Goal: Information Seeking & Learning: Find specific fact

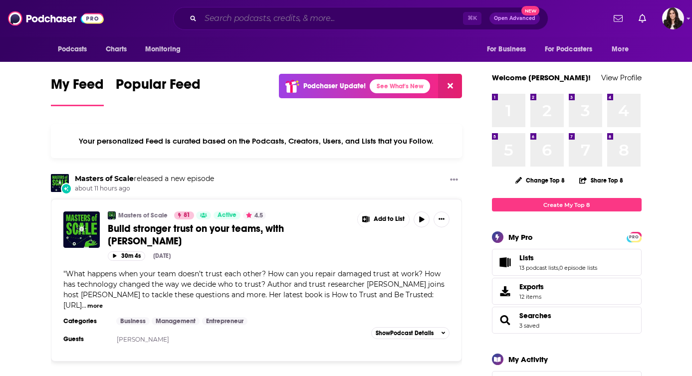
click at [284, 24] on input "Search podcasts, credits, & more..." at bounding box center [331, 18] width 262 height 16
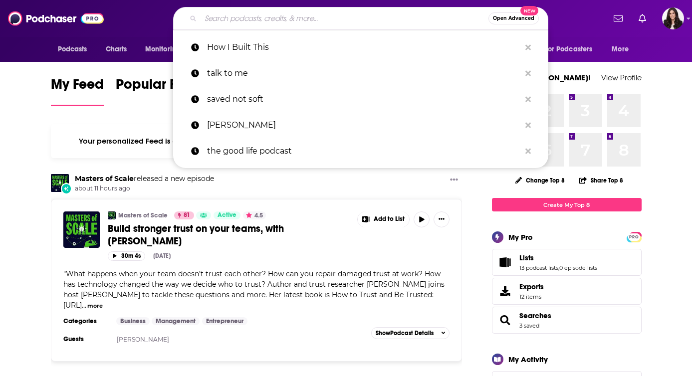
type input """
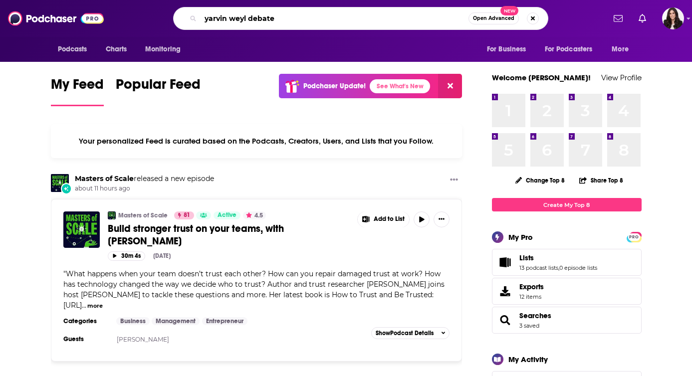
type input "yarvin weyl debate"
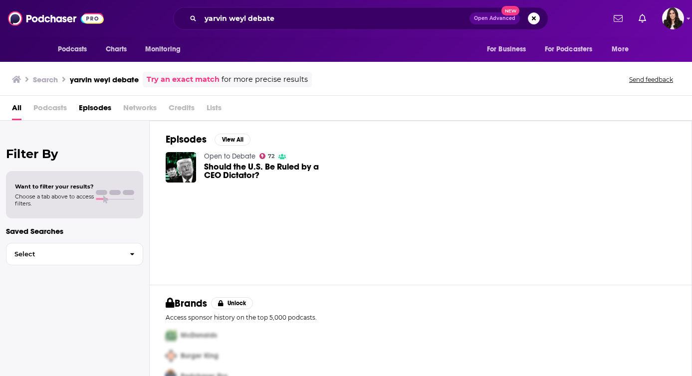
click at [113, 113] on div "All Podcasts Episodes Networks Credits Lists" at bounding box center [348, 110] width 672 height 20
click at [97, 107] on span "Episodes" at bounding box center [95, 110] width 32 height 20
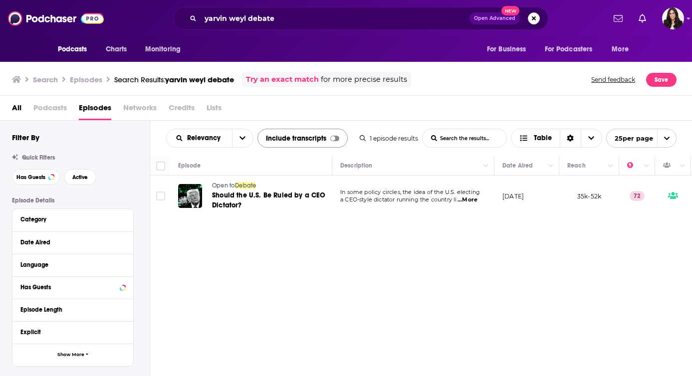
click at [331, 137] on div at bounding box center [333, 138] width 4 height 4
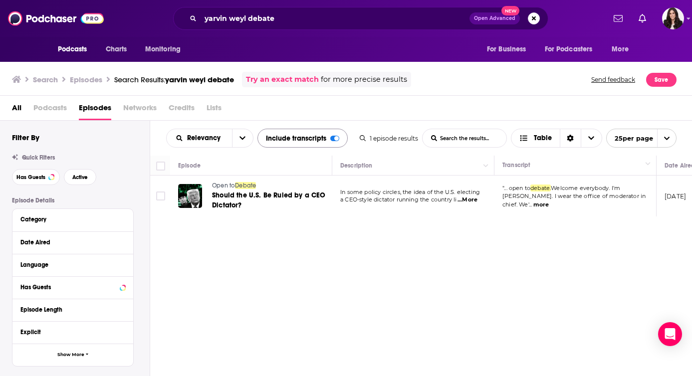
click at [207, 83] on span "yarvin weyl debate" at bounding box center [199, 79] width 69 height 9
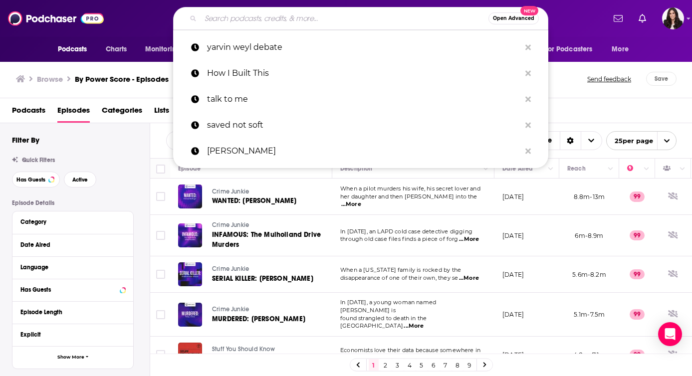
click at [234, 14] on input "Search podcasts, credits, & more..." at bounding box center [344, 18] width 288 height 16
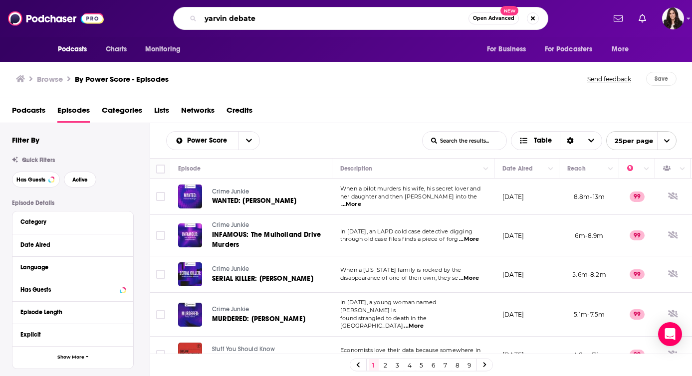
type input "yarvin debate"
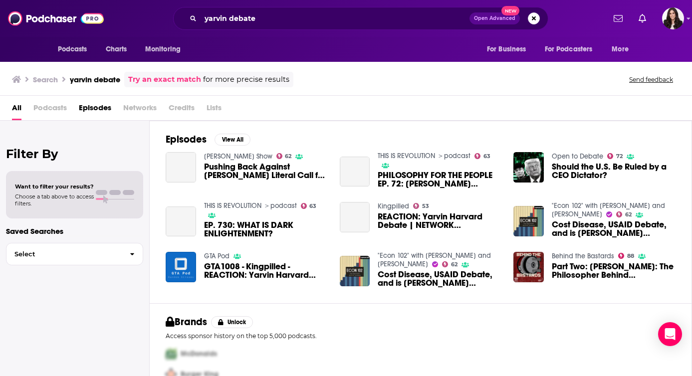
click at [98, 107] on span "Episodes" at bounding box center [95, 110] width 32 height 20
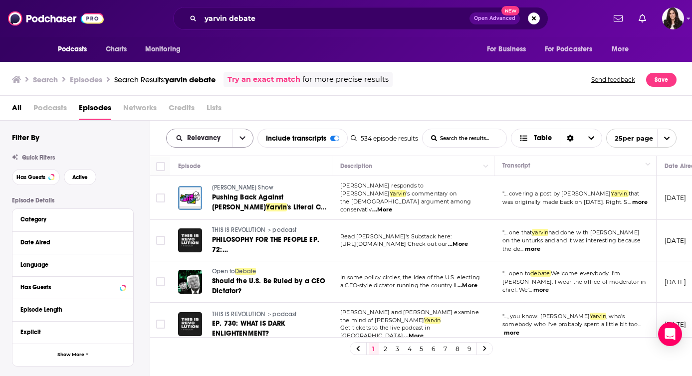
click at [247, 140] on button "open menu" at bounding box center [242, 138] width 21 height 18
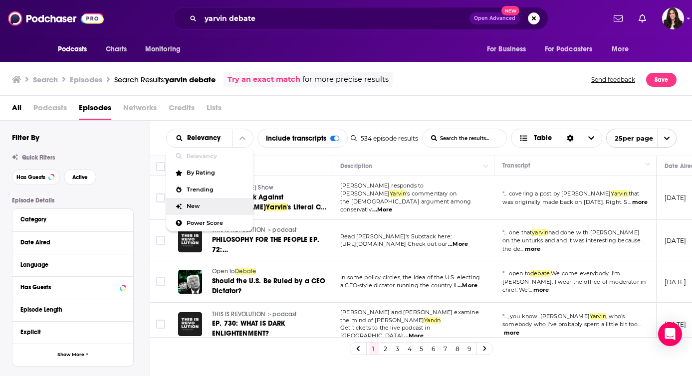
click at [204, 212] on div "New" at bounding box center [209, 206] width 87 height 17
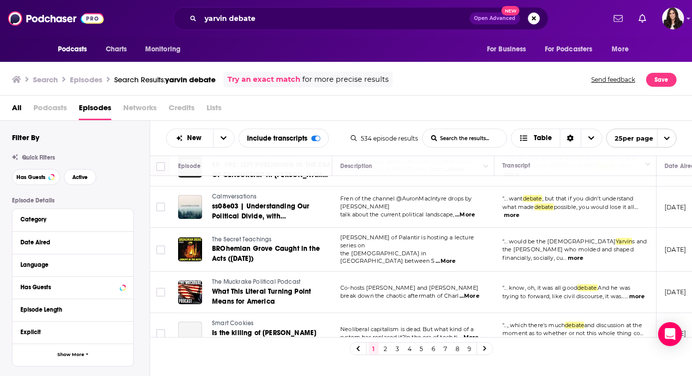
scroll to position [164, 0]
click at [629, 294] on button "more" at bounding box center [636, 296] width 15 height 8
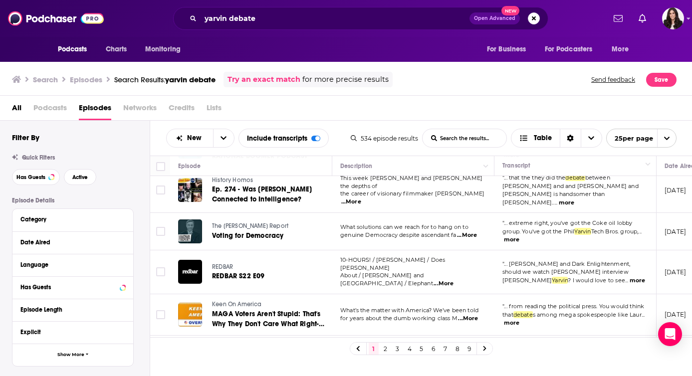
scroll to position [873, 0]
